Goal: Information Seeking & Learning: Check status

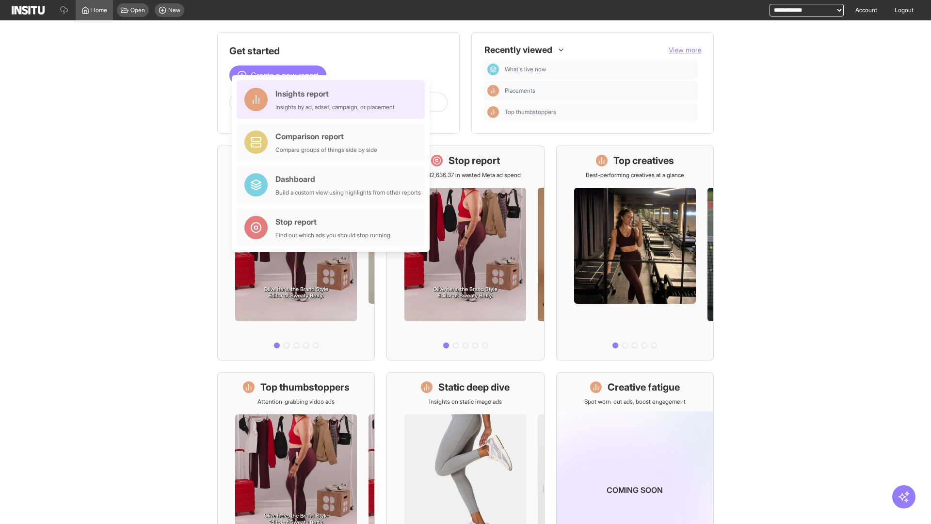
click at [333, 99] on div "Insights report Insights by ad, adset, campaign, or placement" at bounding box center [334, 99] width 119 height 23
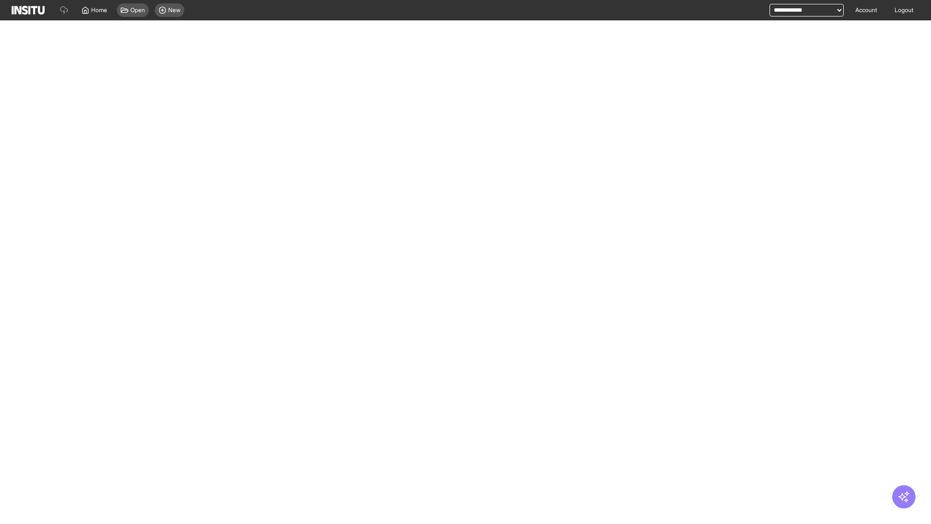
select select "**"
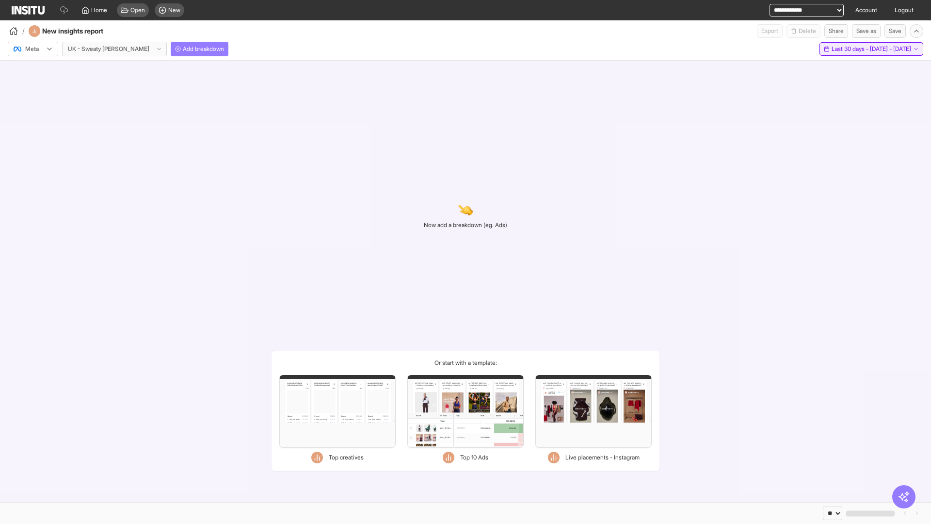
click at [859, 49] on span "Last 30 days - [DATE] - [DATE]" at bounding box center [872, 49] width 80 height 8
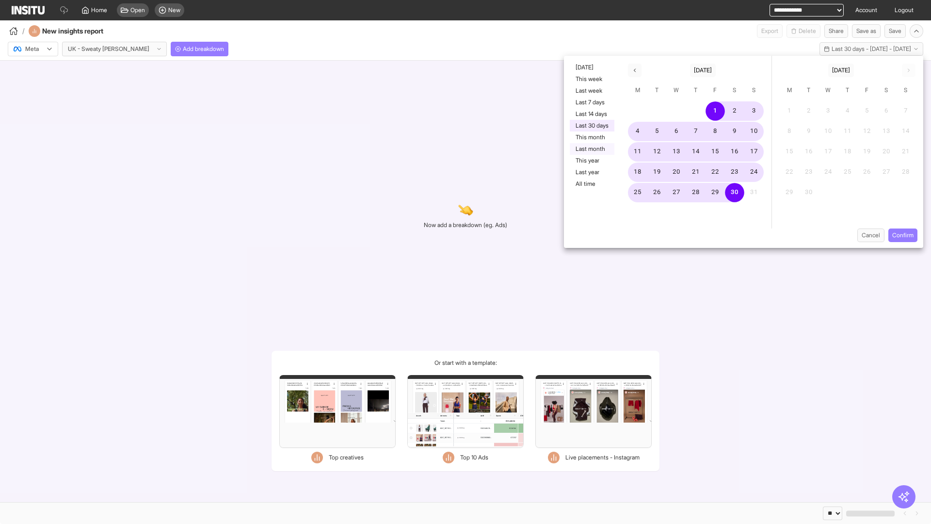
click at [591, 149] on button "Last month" at bounding box center [592, 149] width 45 height 12
